Goal: Information Seeking & Learning: Find specific fact

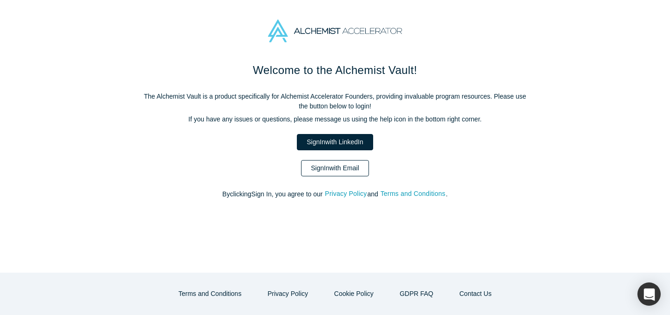
click at [342, 167] on link "Sign In with Email" at bounding box center [335, 168] width 68 height 16
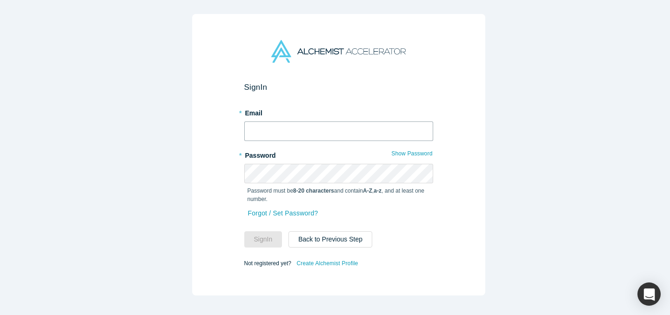
type input "[EMAIL_ADDRESS][DOMAIN_NAME]"
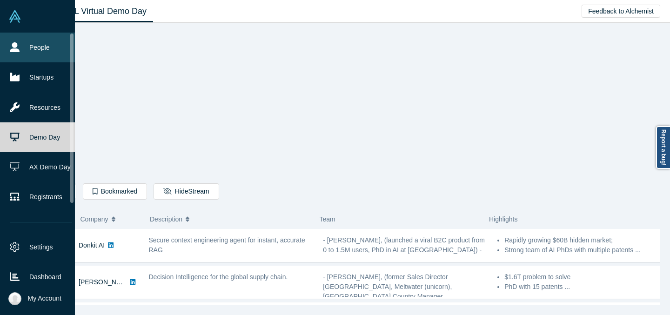
click at [17, 51] on icon at bounding box center [15, 47] width 10 height 10
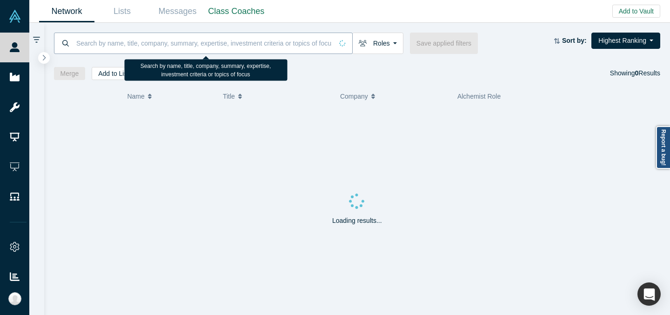
click at [211, 35] on input at bounding box center [203, 43] width 257 height 22
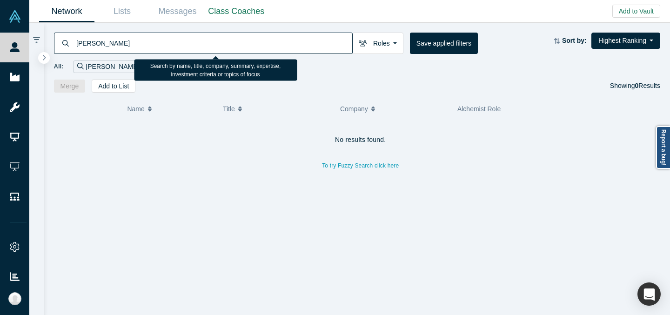
click at [88, 45] on input "[PERSON_NAME]" at bounding box center [213, 43] width 277 height 22
type input "[PERSON_NAME]"
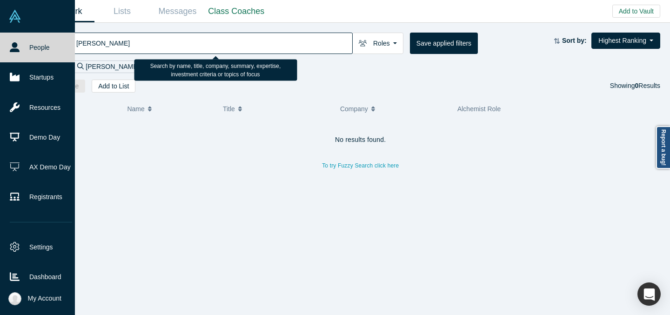
drag, startPoint x: 125, startPoint y: 43, endPoint x: 20, endPoint y: 41, distance: 104.7
click at [24, 41] on div "People Startups Resources Demo Day AX Demo Day Registrants Settings Dashboard E…" at bounding box center [335, 157] width 670 height 315
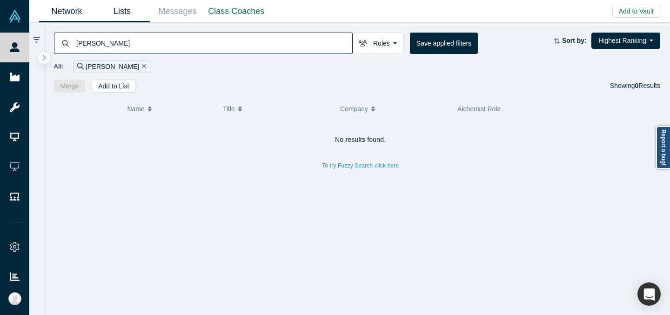
type input "[PERSON_NAME]"
